Goal: Task Accomplishment & Management: Use online tool/utility

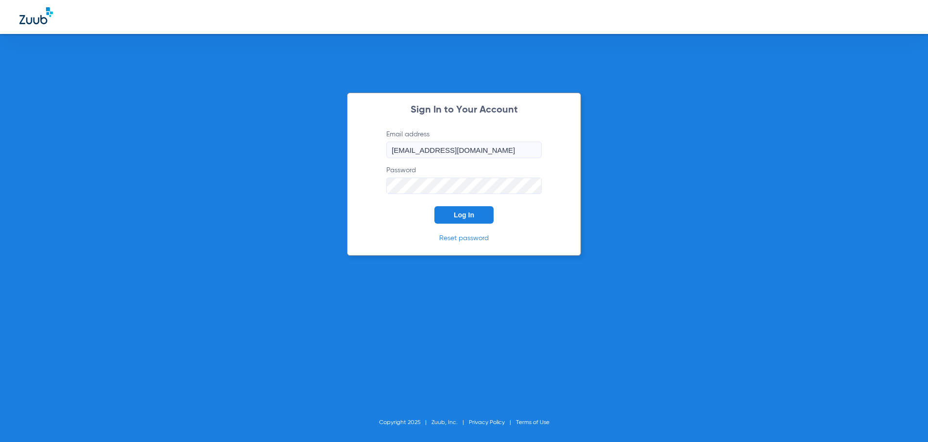
click at [462, 218] on span "Log In" at bounding box center [464, 215] width 20 height 8
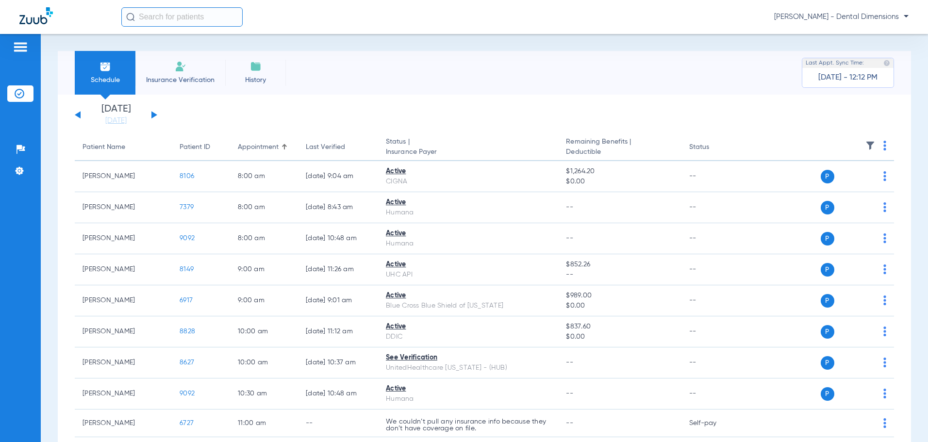
click at [153, 116] on button at bounding box center [155, 114] width 6 height 7
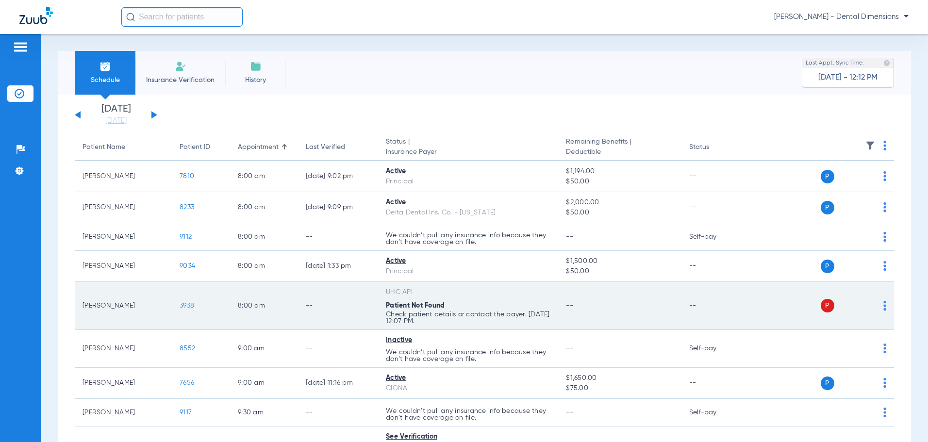
click at [879, 308] on td "P S" at bounding box center [820, 306] width 147 height 48
click at [884, 306] on img at bounding box center [885, 306] width 3 height 10
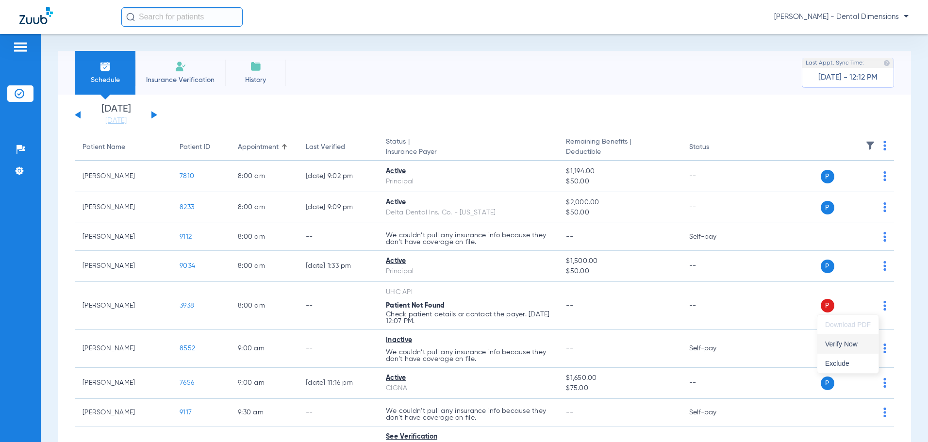
click at [857, 347] on span "Verify Now" at bounding box center [849, 344] width 46 height 7
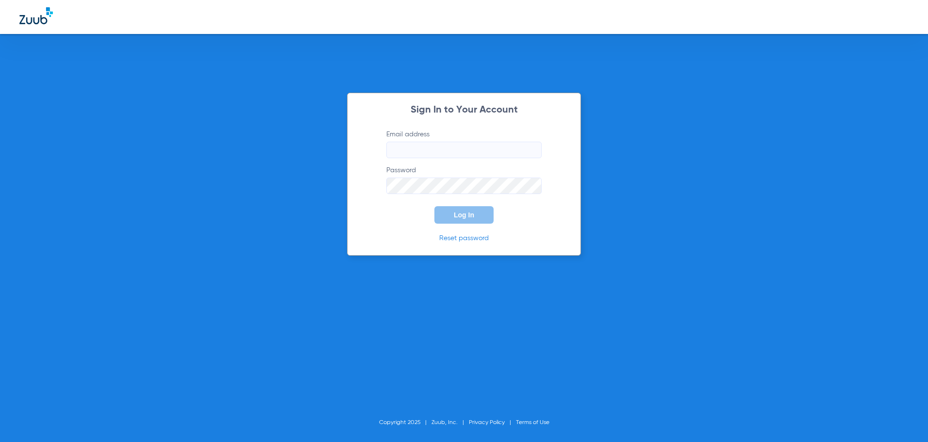
type input "[EMAIL_ADDRESS][DOMAIN_NAME]"
